Goal: Information Seeking & Learning: Stay updated

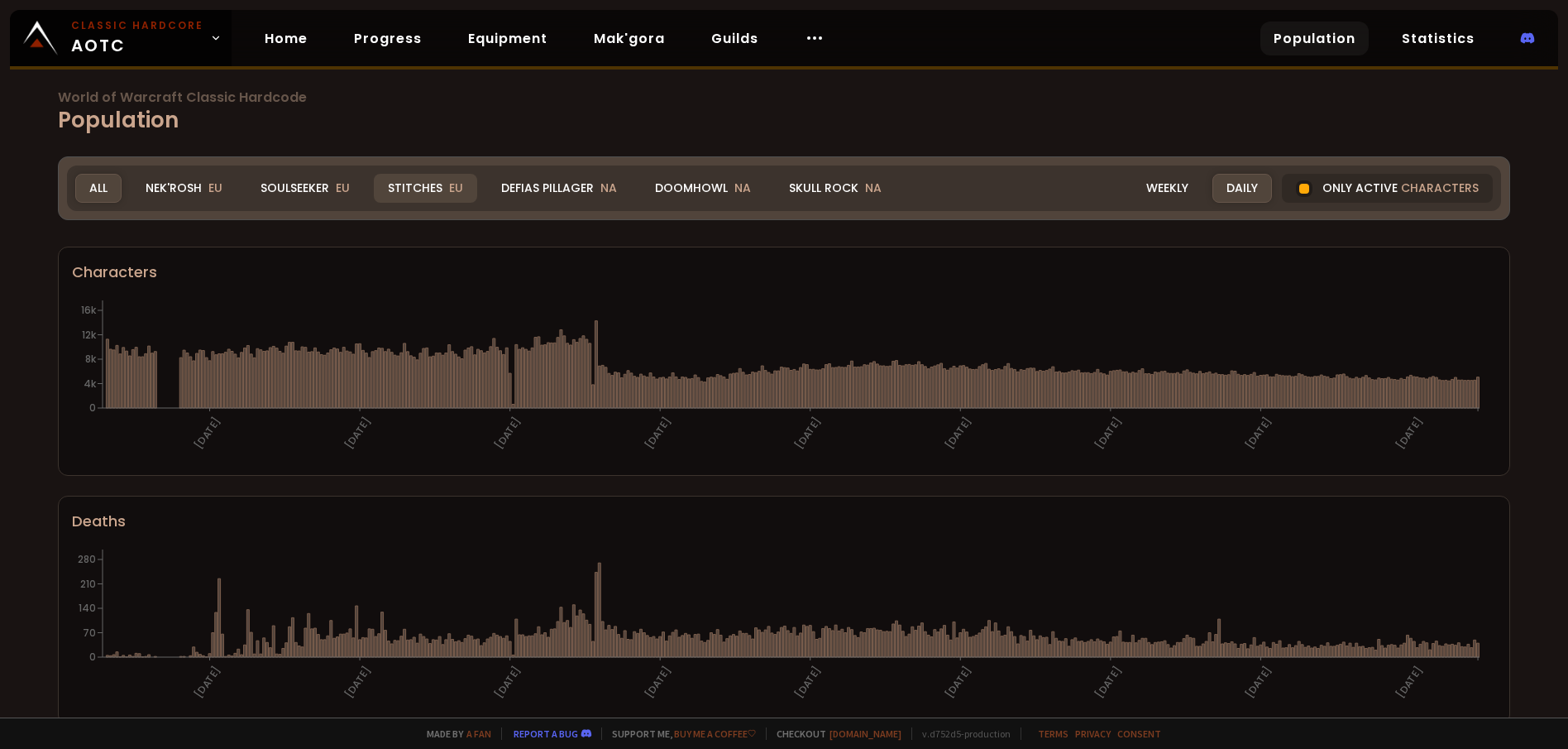
click at [428, 191] on div "Stitches EU" at bounding box center [425, 188] width 104 height 29
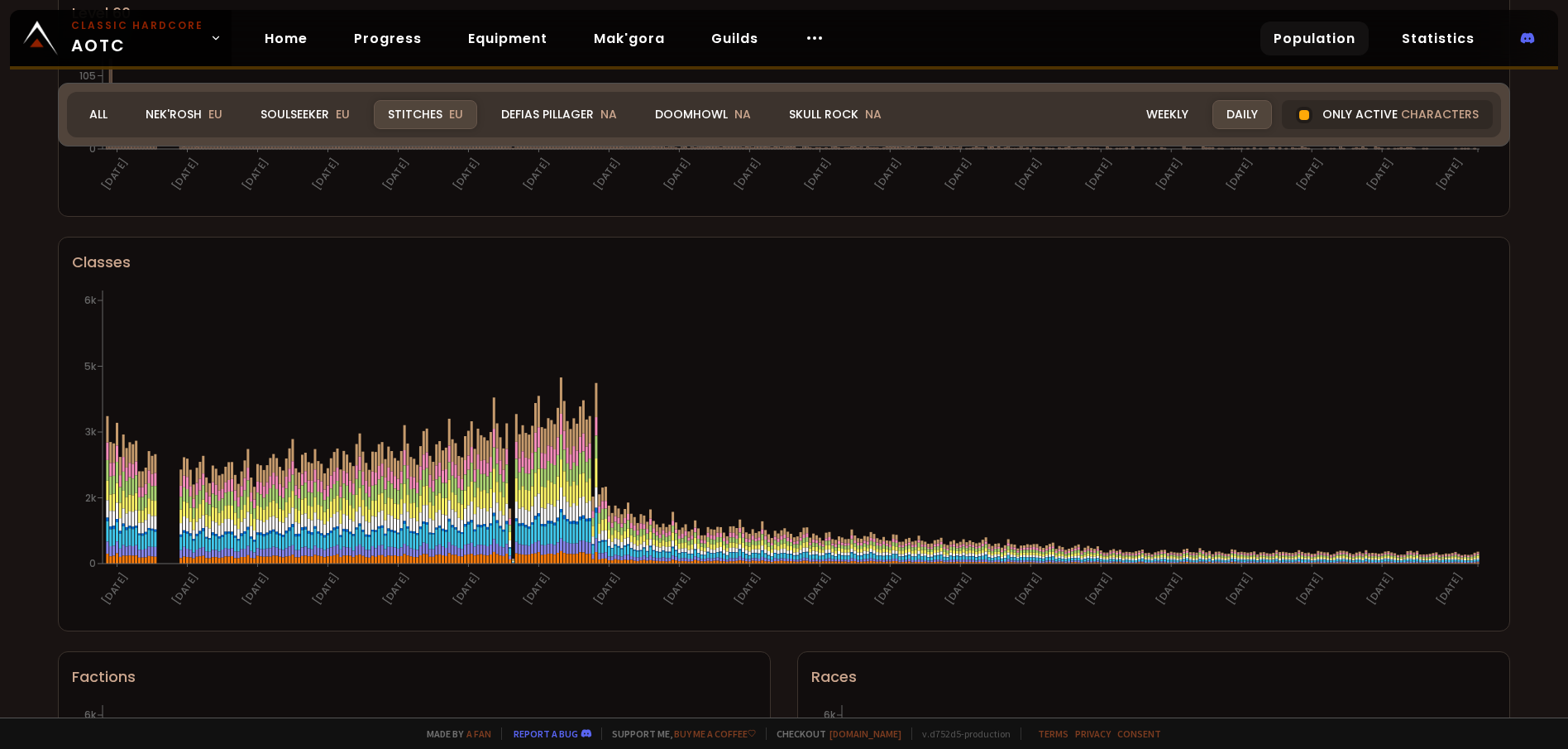
scroll to position [443, 0]
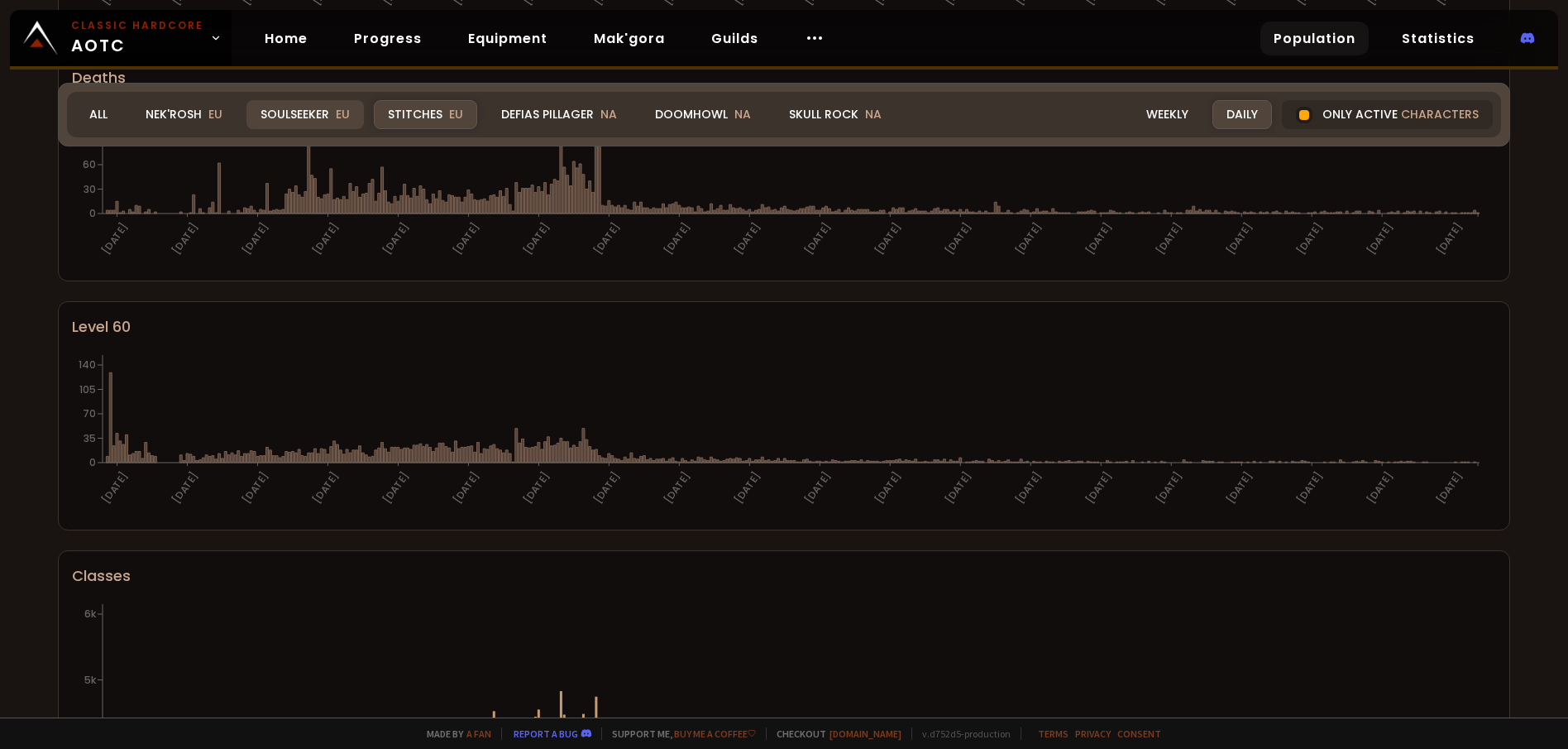
click at [308, 114] on div "Soulseeker EU" at bounding box center [305, 114] width 117 height 29
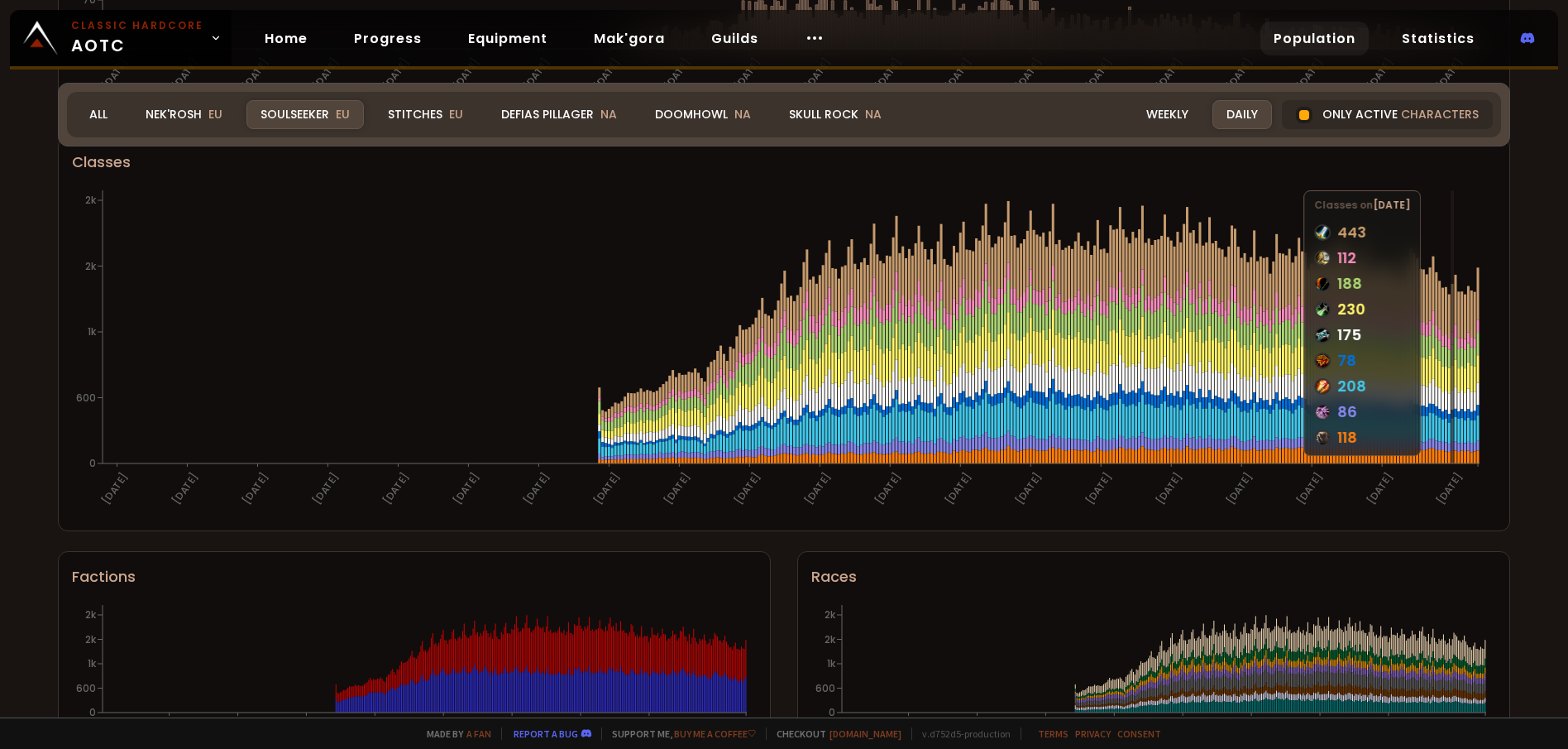
scroll to position [773, 0]
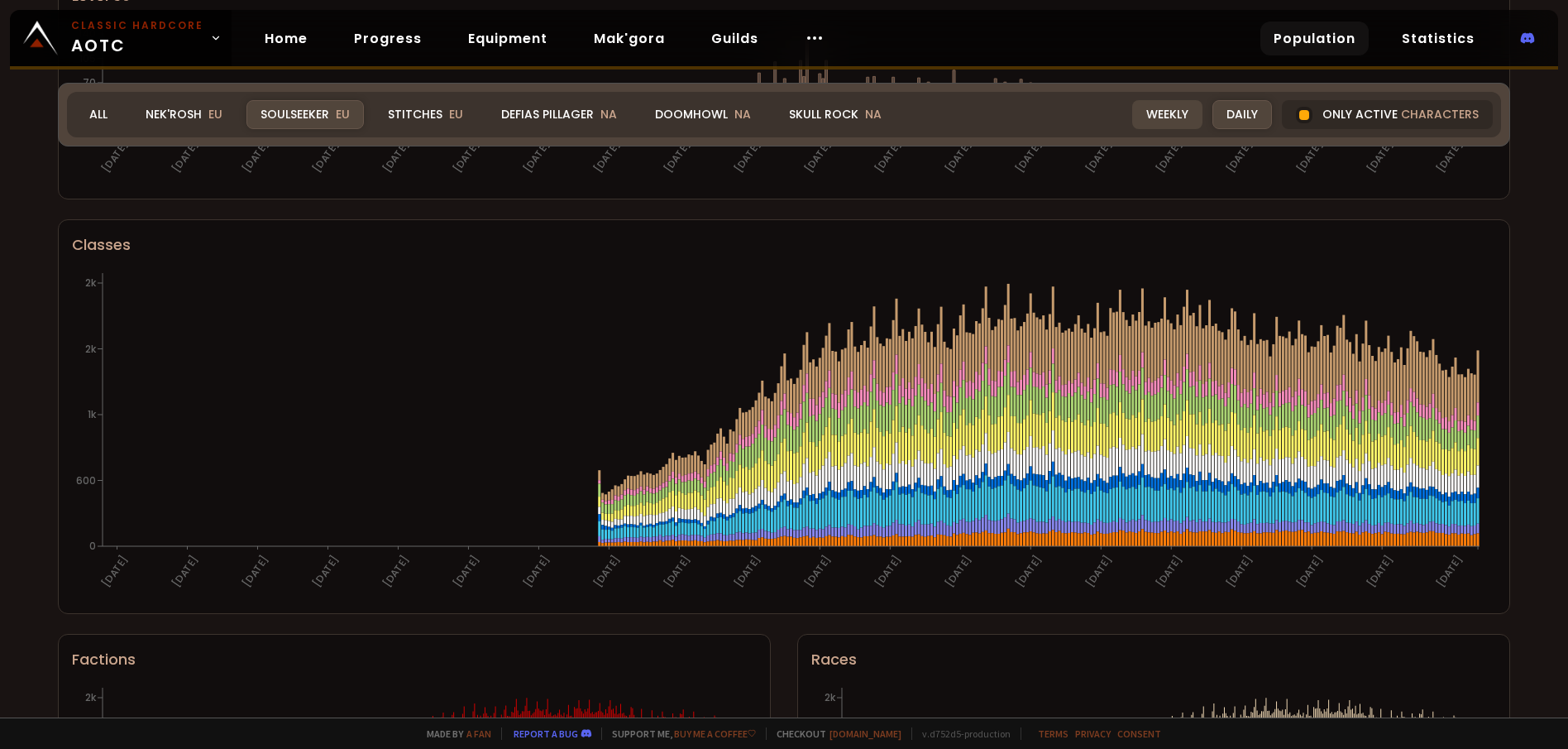
click at [1178, 118] on div "Weekly" at bounding box center [1168, 114] width 70 height 29
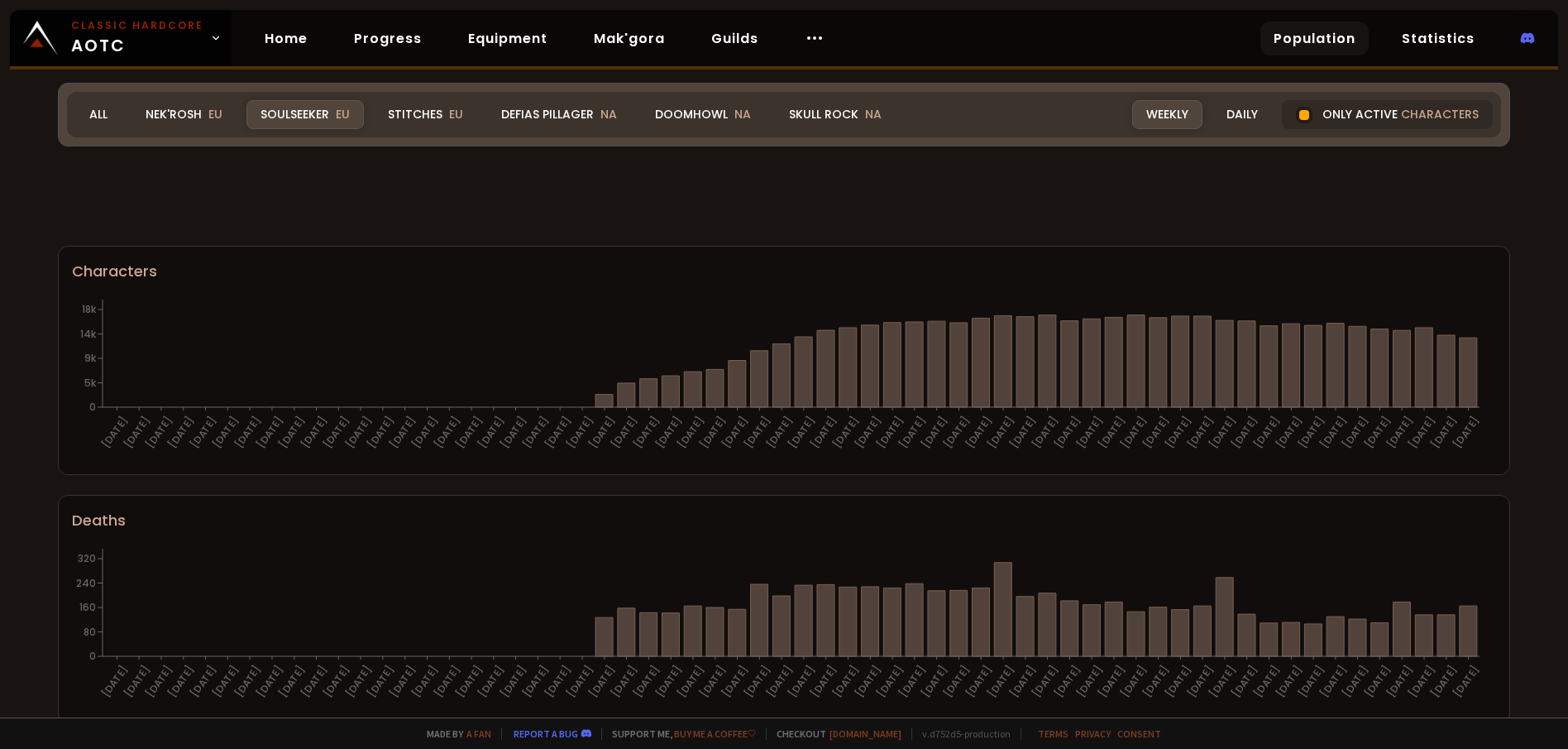
scroll to position [939, 0]
